Goal: Information Seeking & Learning: Check status

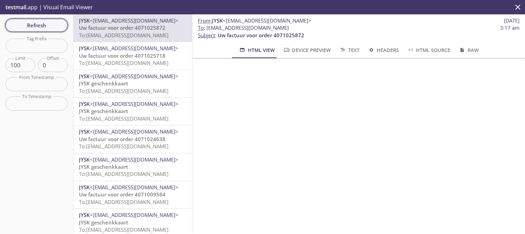
click at [44, 27] on span "Refresh" at bounding box center [36, 25] width 51 height 9
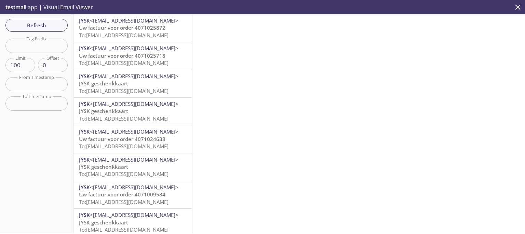
click at [104, 31] on p "Uw factuur voor order 4071025872 To: l92q8.cz7v9w@inbox.testmail.app" at bounding box center [133, 31] width 108 height 15
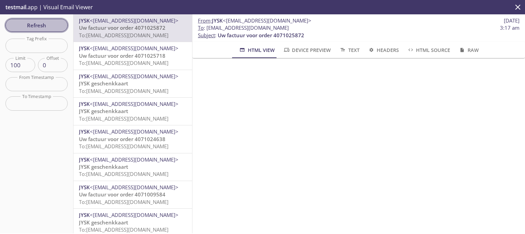
click at [47, 25] on span "Refresh" at bounding box center [36, 25] width 51 height 9
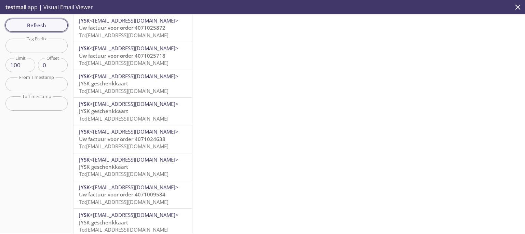
click at [47, 25] on span "Refresh" at bounding box center [36, 25] width 51 height 9
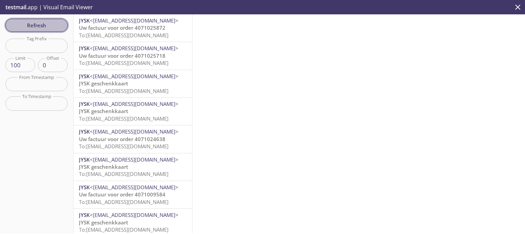
click at [47, 25] on span "Refresh" at bounding box center [36, 25] width 51 height 9
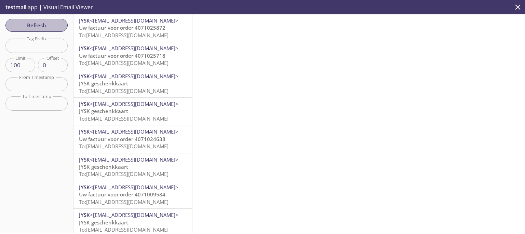
click at [47, 25] on span "Refresh" at bounding box center [36, 25] width 51 height 9
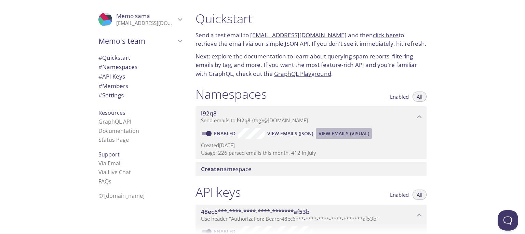
click at [330, 134] on span "View Emails (Visual)" at bounding box center [344, 134] width 51 height 8
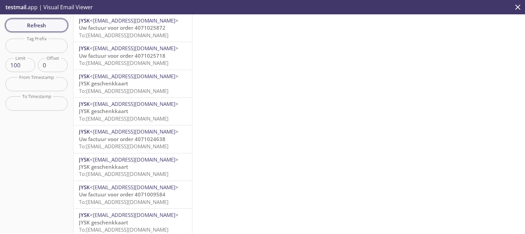
click at [40, 28] on span "Refresh" at bounding box center [36, 25] width 51 height 9
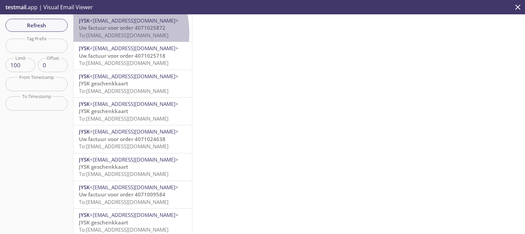
click at [92, 33] on span "To: [EMAIL_ADDRESS][DOMAIN_NAME]" at bounding box center [124, 35] width 90 height 7
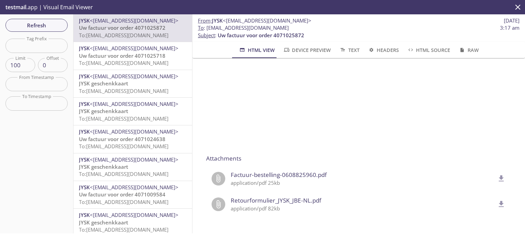
scroll to position [281, 0]
click at [42, 28] on span "Refresh" at bounding box center [36, 25] width 51 height 9
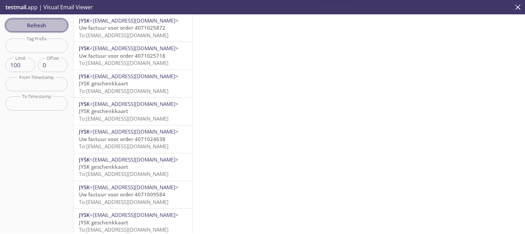
click at [42, 28] on span "Refresh" at bounding box center [36, 25] width 51 height 9
click at [49, 25] on span "Refresh" at bounding box center [36, 25] width 51 height 9
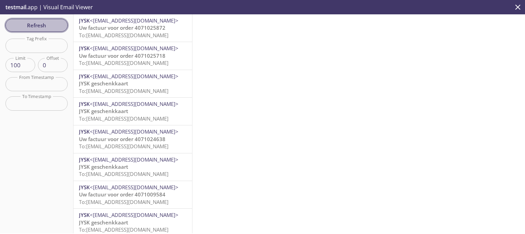
click at [49, 25] on span "Refresh" at bounding box center [36, 25] width 51 height 9
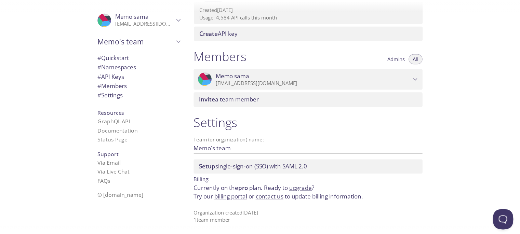
scroll to position [260, 0]
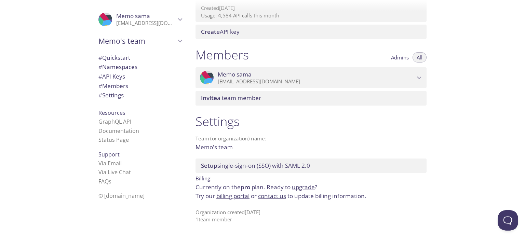
click at [358, 77] on span "Memo sama" at bounding box center [316, 75] width 197 height 8
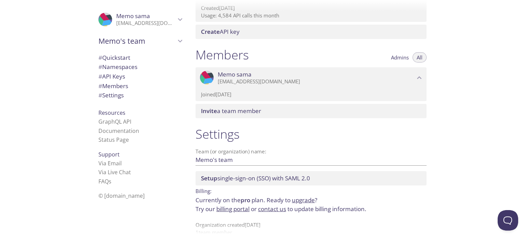
click at [302, 200] on link "upgrade" at bounding box center [303, 200] width 23 height 8
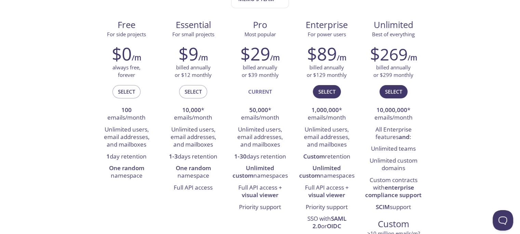
scroll to position [96, 0]
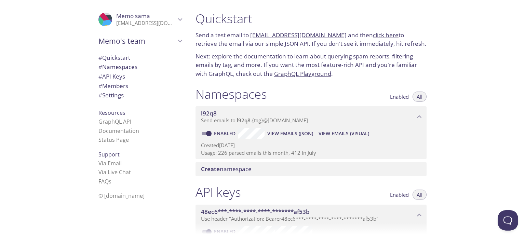
click at [335, 134] on span "View Emails (Visual)" at bounding box center [344, 134] width 51 height 8
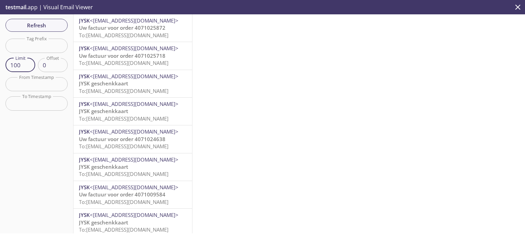
drag, startPoint x: 23, startPoint y: 67, endPoint x: 8, endPoint y: 68, distance: 14.8
click at [0, 67] on div "Refresh Filters Tag Prefix Tag Prefix Limit 100 Limit Offset 0 Offset From Time…" at bounding box center [36, 123] width 73 height 219
click at [28, 63] on input "101" at bounding box center [20, 65] width 30 height 14
click at [28, 63] on input "102" at bounding box center [20, 65] width 30 height 14
click at [28, 63] on input "103" at bounding box center [20, 65] width 30 height 14
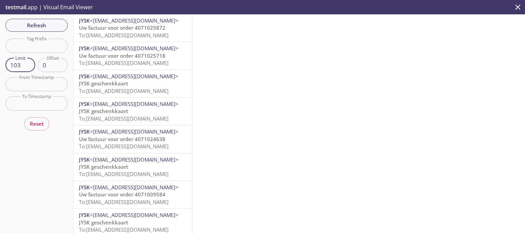
type input "100"
click at [29, 70] on input "100" at bounding box center [20, 65] width 30 height 14
click at [30, 25] on span "Refresh" at bounding box center [36, 25] width 51 height 9
click at [38, 30] on button "Refresh" at bounding box center [36, 25] width 62 height 13
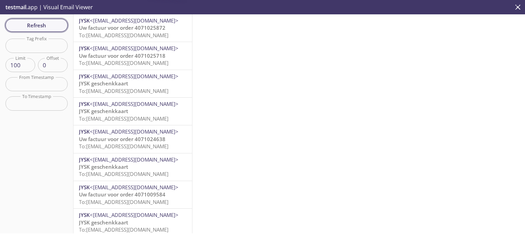
click at [38, 30] on button "Refresh" at bounding box center [36, 25] width 62 height 13
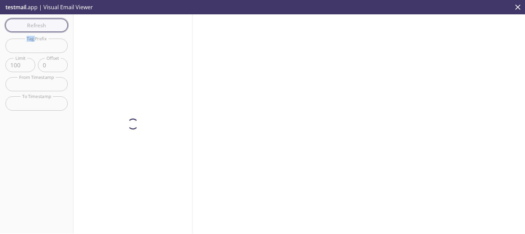
click at [38, 30] on div "Refresh Filters Tag Prefix Tag Prefix Limit 100 Limit Offset 0 Offset From Time…" at bounding box center [36, 123] width 73 height 219
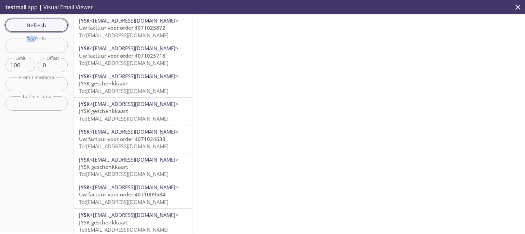
click at [38, 30] on button "Refresh" at bounding box center [36, 25] width 62 height 13
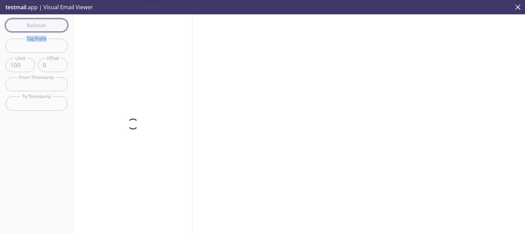
click at [38, 30] on div "Refresh Filters Tag Prefix Tag Prefix Limit 100 Limit Offset 0 Offset From Time…" at bounding box center [36, 123] width 73 height 219
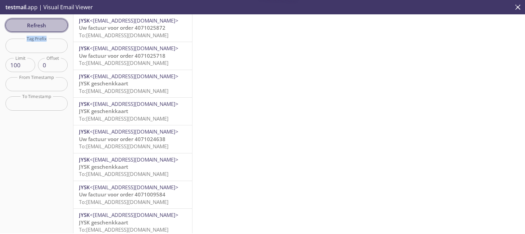
click at [38, 30] on button "Refresh" at bounding box center [36, 25] width 62 height 13
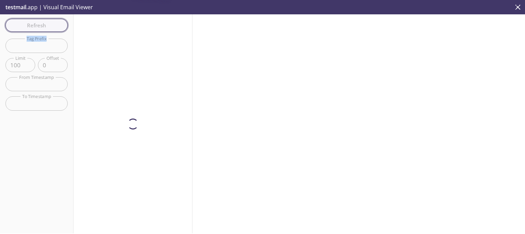
click at [38, 30] on div "Refresh Filters Tag Prefix Tag Prefix Limit 100 Limit Offset 0 Offset From Time…" at bounding box center [36, 123] width 73 height 219
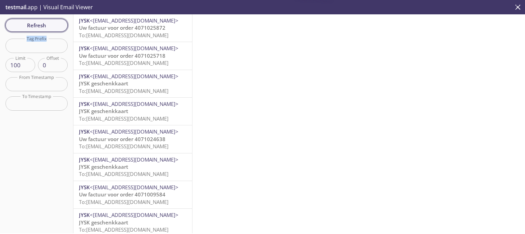
click at [38, 30] on button "Refresh" at bounding box center [36, 25] width 62 height 13
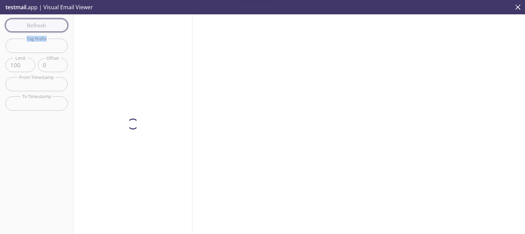
click at [38, 30] on div "Refresh Filters Tag Prefix Tag Prefix Limit 100 Limit Offset 0 Offset From Time…" at bounding box center [36, 123] width 73 height 219
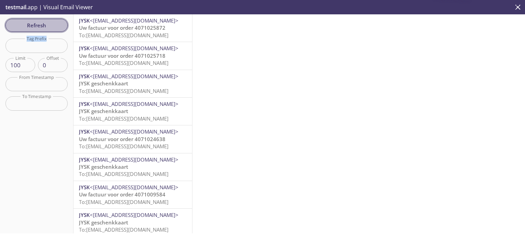
click at [38, 30] on button "Refresh" at bounding box center [36, 25] width 62 height 13
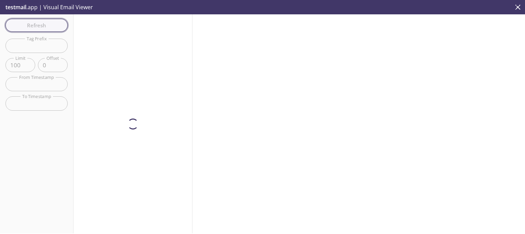
click at [38, 30] on div "Refresh Filters Tag Prefix Tag Prefix Limit 100 Limit Offset 0 Offset From Time…" at bounding box center [36, 123] width 73 height 219
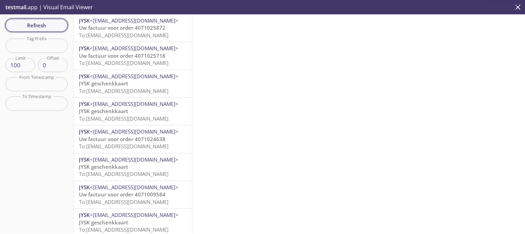
click at [38, 30] on button "Refresh" at bounding box center [36, 25] width 62 height 13
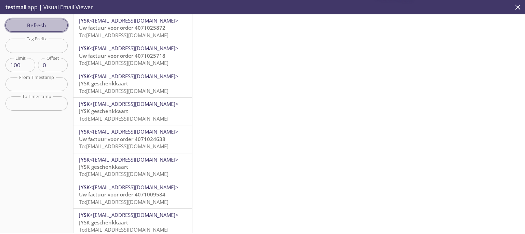
click at [38, 30] on button "Refresh" at bounding box center [36, 25] width 62 height 13
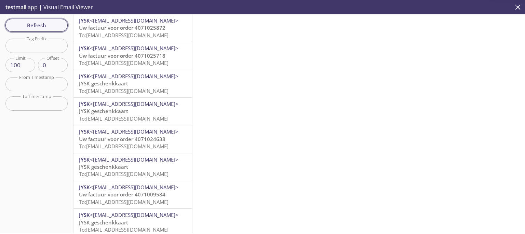
click at [38, 30] on button "Refresh" at bounding box center [36, 25] width 62 height 13
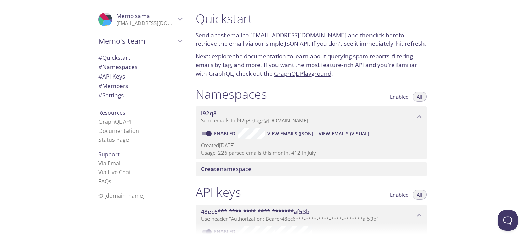
click at [293, 133] on span "View Emails (JSON)" at bounding box center [290, 134] width 46 height 8
click at [328, 134] on span "View Emails (Visual)" at bounding box center [344, 134] width 51 height 8
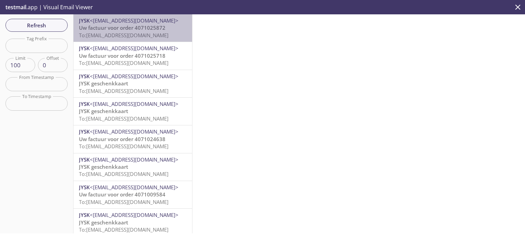
click at [151, 35] on span "To: [EMAIL_ADDRESS][DOMAIN_NAME]" at bounding box center [124, 35] width 90 height 7
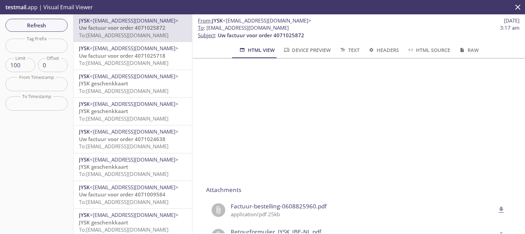
scroll to position [247, 0]
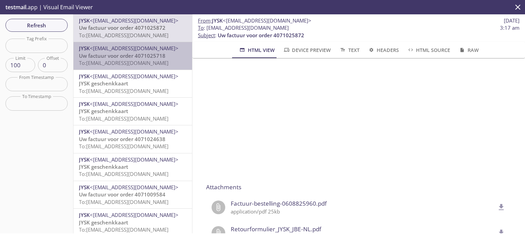
click at [161, 54] on span "Uw factuur voor order 4071025718" at bounding box center [122, 55] width 86 height 7
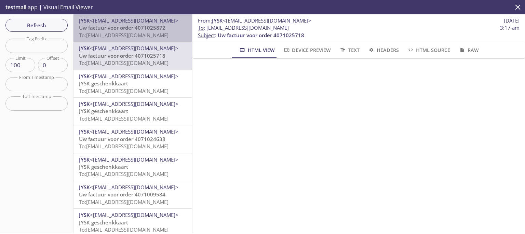
click at [153, 32] on span "To: [EMAIL_ADDRESS][DOMAIN_NAME]" at bounding box center [124, 35] width 90 height 7
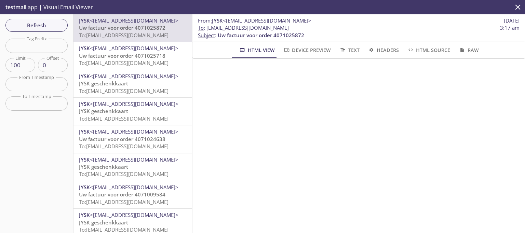
scroll to position [116, 0]
click at [48, 30] on button "Refresh" at bounding box center [36, 25] width 62 height 13
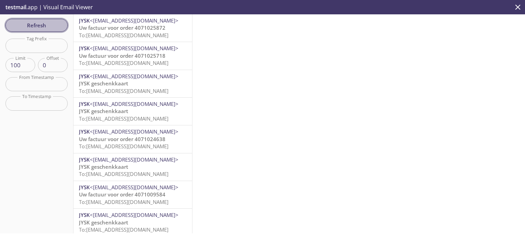
click at [48, 30] on button "Refresh" at bounding box center [36, 25] width 62 height 13
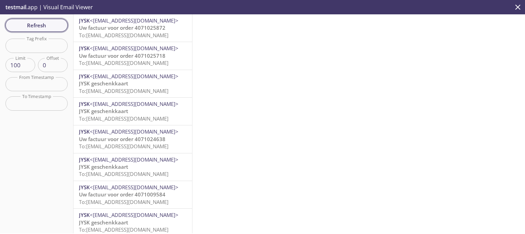
click at [48, 30] on button "Refresh" at bounding box center [36, 25] width 62 height 13
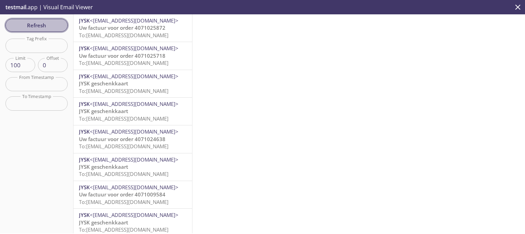
click at [48, 30] on button "Refresh" at bounding box center [36, 25] width 62 height 13
click at [56, 26] on span "Refresh" at bounding box center [36, 25] width 51 height 9
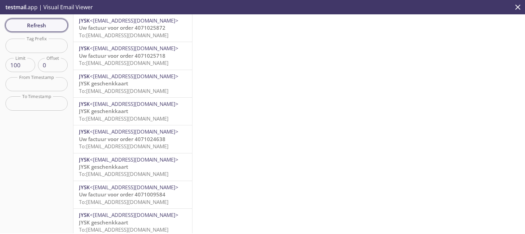
click at [64, 25] on button "Refresh" at bounding box center [36, 25] width 62 height 13
click at [64, 26] on button "Refresh" at bounding box center [36, 25] width 62 height 13
click at [35, 30] on button "Refresh" at bounding box center [36, 25] width 62 height 13
click at [47, 29] on span "Refresh" at bounding box center [36, 25] width 51 height 9
click at [128, 31] on span "Uw factuur voor order 4071025872" at bounding box center [122, 27] width 86 height 7
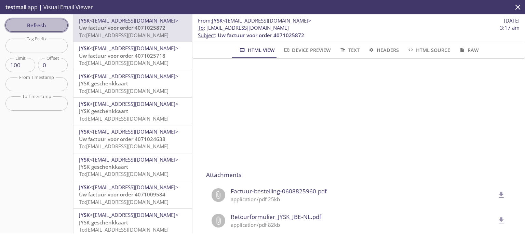
click at [29, 21] on span "Refresh" at bounding box center [36, 25] width 51 height 9
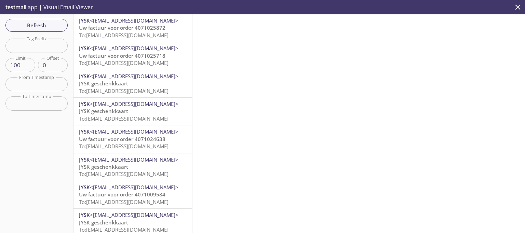
click at [56, 5] on p "testmail .app | Visual Email Viewer" at bounding box center [48, 7] width 97 height 14
click at [59, 26] on span "Refresh" at bounding box center [36, 25] width 51 height 9
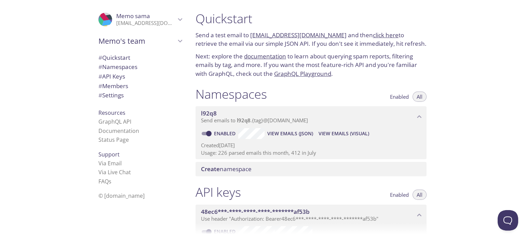
click at [291, 130] on span "View Emails (JSON)" at bounding box center [290, 134] width 46 height 8
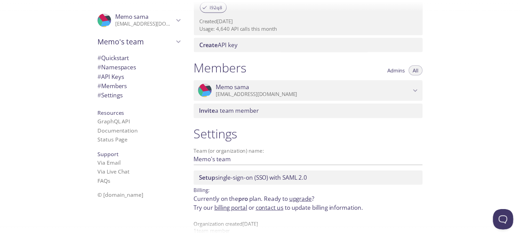
scroll to position [260, 0]
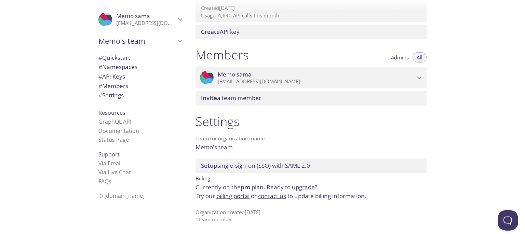
click at [303, 186] on link "upgrade" at bounding box center [303, 187] width 23 height 8
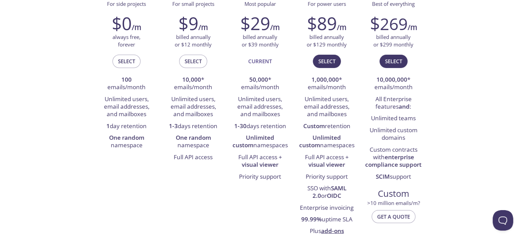
scroll to position [122, 0]
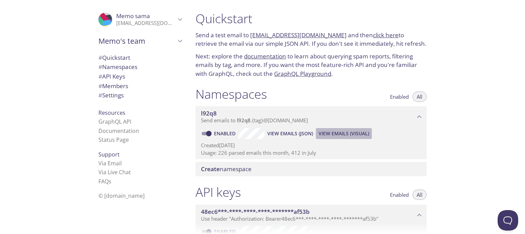
click at [349, 133] on span "View Emails (Visual)" at bounding box center [344, 134] width 51 height 8
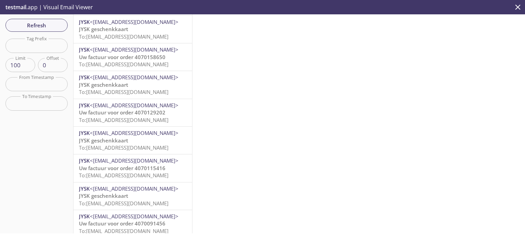
scroll to position [2579, 0]
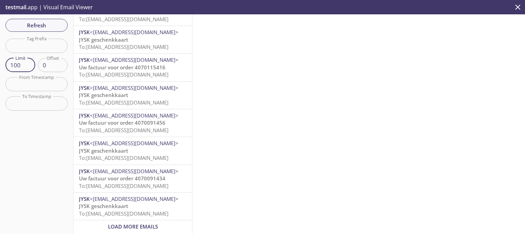
drag, startPoint x: 19, startPoint y: 66, endPoint x: 0, endPoint y: 67, distance: 19.5
click at [0, 67] on div "Refresh Filters Tag Prefix Tag Prefix Limit 100 Limit Offset 0 Offset From Time…" at bounding box center [36, 123] width 73 height 219
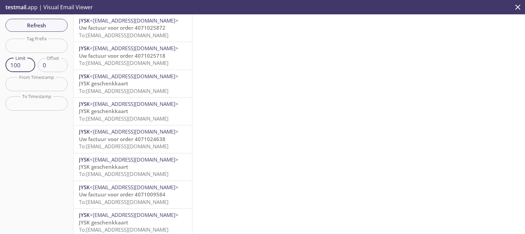
drag, startPoint x: 22, startPoint y: 65, endPoint x: 2, endPoint y: 63, distance: 20.0
click at [2, 63] on div "Refresh Filters Tag Prefix Tag Prefix Limit 100 Limit Offset 0 Offset From Time…" at bounding box center [36, 123] width 73 height 219
type input "100"
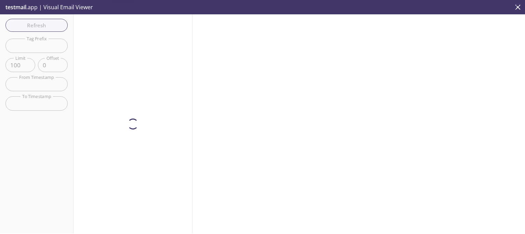
click at [56, 108] on input "text" at bounding box center [36, 103] width 62 height 14
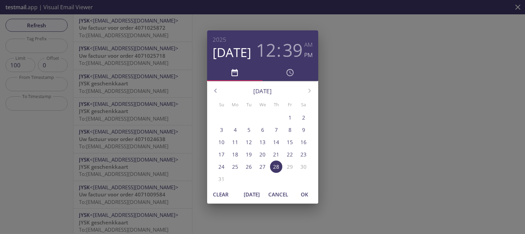
click at [338, 84] on div "[DATE] 12 : 39 AM PM [DATE] Su Mo Tu We Th Fr Sa 27 28 29 30 31 1 2 3 4 5 6 7 8…" at bounding box center [262, 117] width 525 height 234
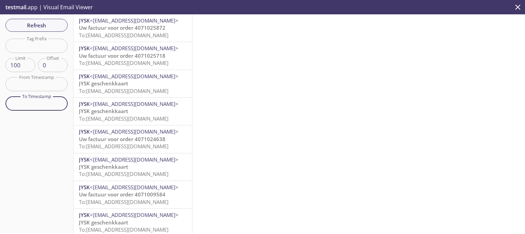
click at [288, 176] on div at bounding box center [358, 123] width 333 height 219
click at [59, 26] on span "Refresh" at bounding box center [36, 25] width 51 height 9
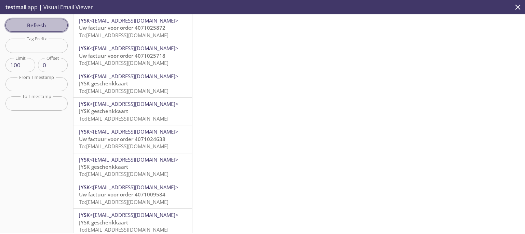
click at [61, 26] on span "Refresh" at bounding box center [36, 25] width 51 height 9
click at [48, 24] on span "Refresh" at bounding box center [36, 25] width 51 height 9
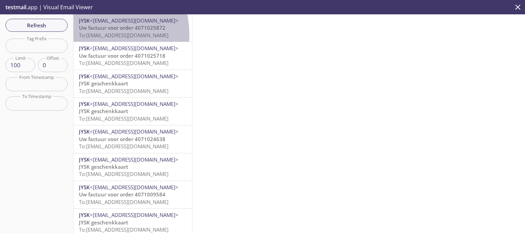
click at [86, 35] on span "To: [EMAIL_ADDRESS][DOMAIN_NAME]" at bounding box center [124, 35] width 90 height 7
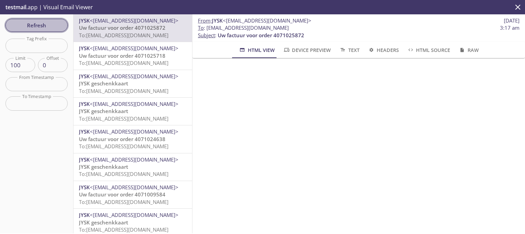
click at [25, 27] on span "Refresh" at bounding box center [36, 25] width 51 height 9
